Goal: Information Seeking & Learning: Understand process/instructions

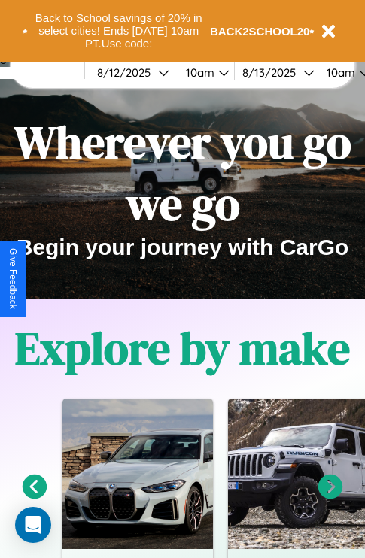
scroll to position [232, 0]
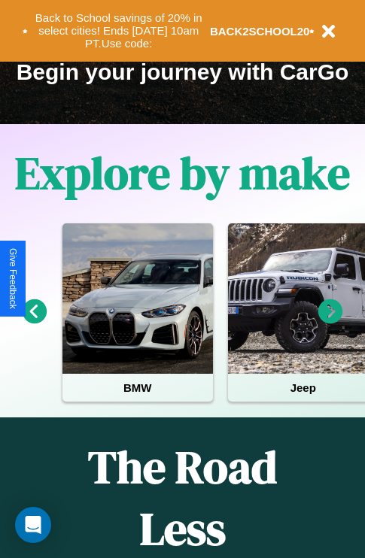
click at [34, 322] on icon at bounding box center [35, 311] width 25 height 25
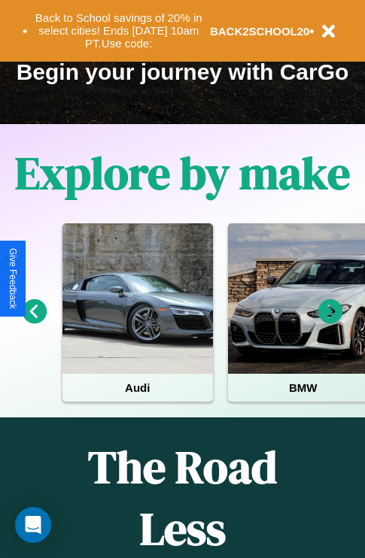
click at [330, 322] on icon at bounding box center [330, 311] width 25 height 25
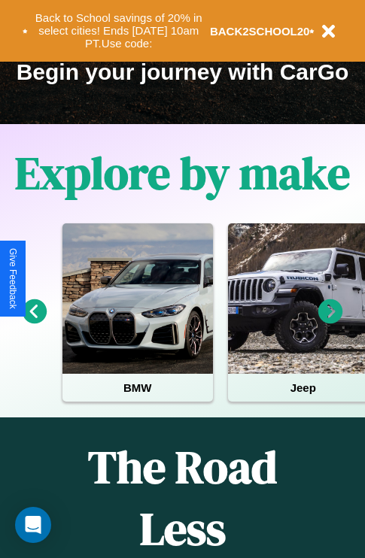
click at [34, 322] on icon at bounding box center [35, 311] width 25 height 25
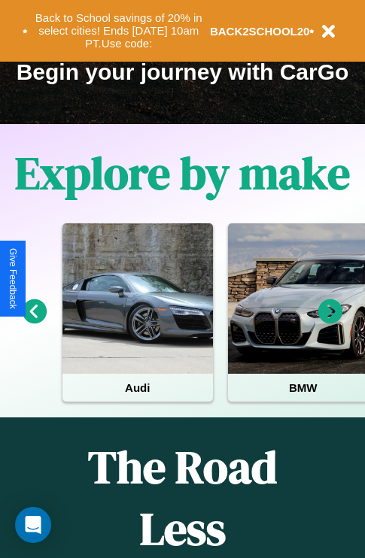
click at [330, 322] on icon at bounding box center [330, 311] width 25 height 25
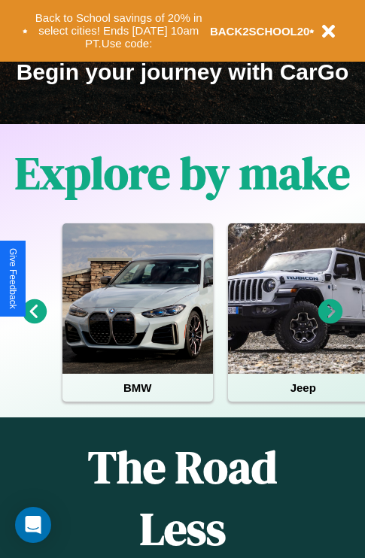
click at [330, 322] on icon at bounding box center [330, 311] width 25 height 25
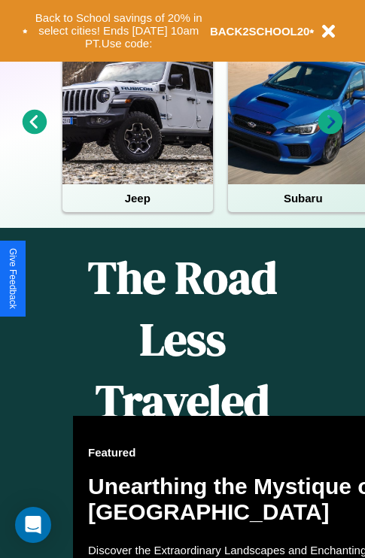
scroll to position [1172, 0]
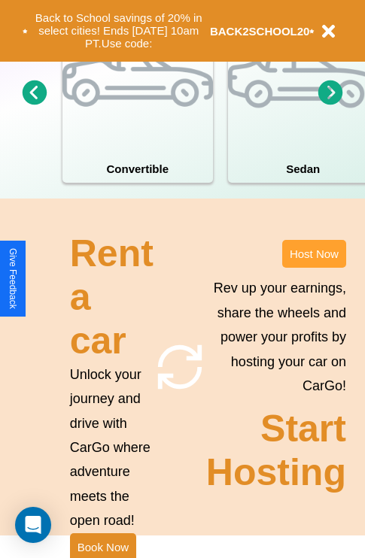
click at [314, 268] on button "Host Now" at bounding box center [314, 254] width 64 height 28
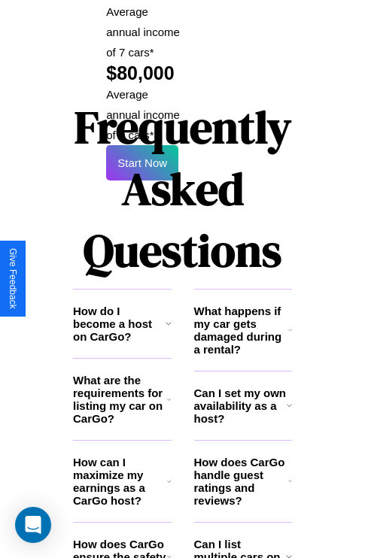
scroll to position [2448, 0]
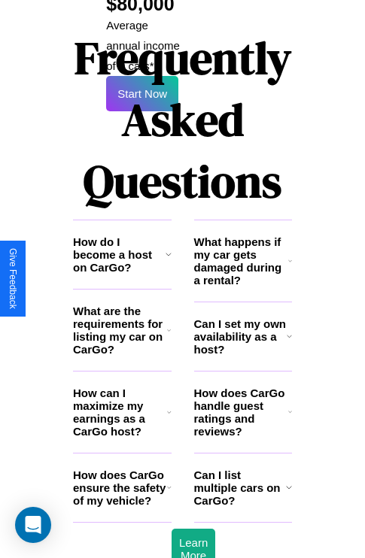
click at [290, 406] on icon at bounding box center [290, 412] width 4 height 12
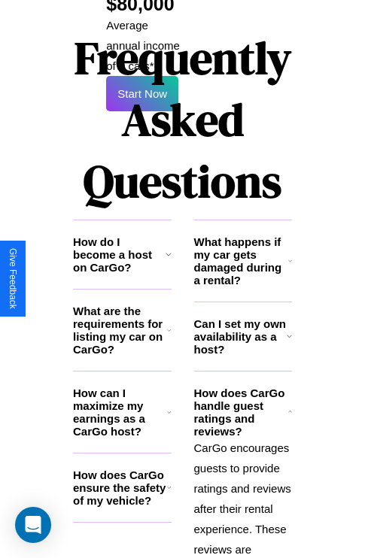
click at [242, 317] on h3 "Can I set my own availability as a host?" at bounding box center [240, 336] width 93 height 38
click at [122, 305] on h3 "What are the requirements for listing my car on CarGo?" at bounding box center [120, 330] width 94 height 51
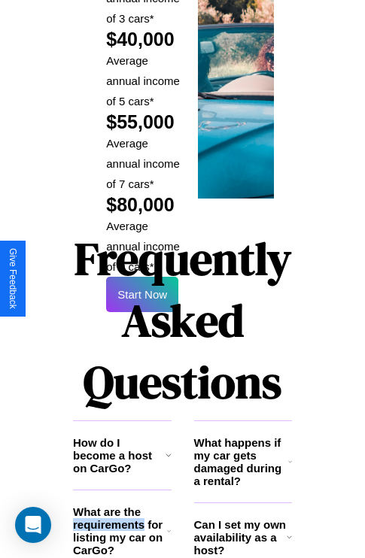
scroll to position [2213, 0]
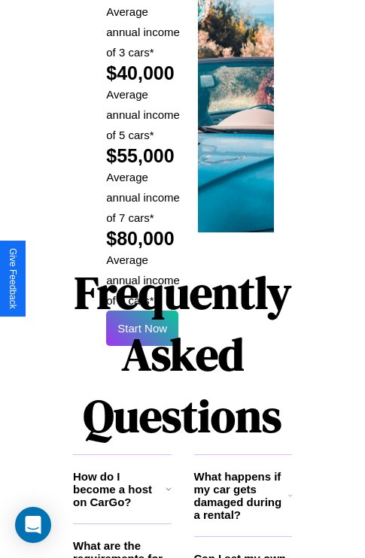
click at [142, 278] on h1 "Frequently Asked Questions" at bounding box center [182, 354] width 219 height 200
